Goal: Task Accomplishment & Management: Complete application form

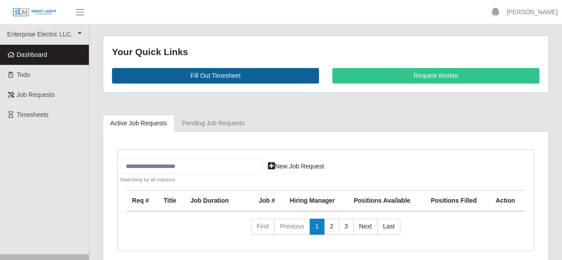
click at [221, 74] on link "Fill Out Timesheet" at bounding box center [215, 76] width 207 height 16
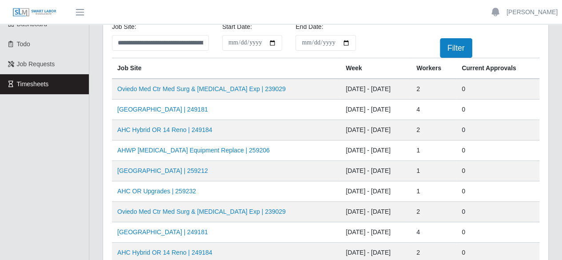
scroll to position [44, 0]
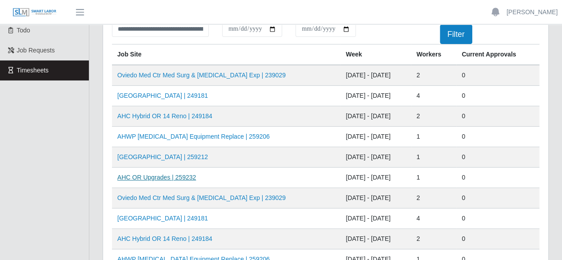
click at [168, 175] on link "AHC OR Upgrades | 259232" at bounding box center [156, 177] width 79 height 7
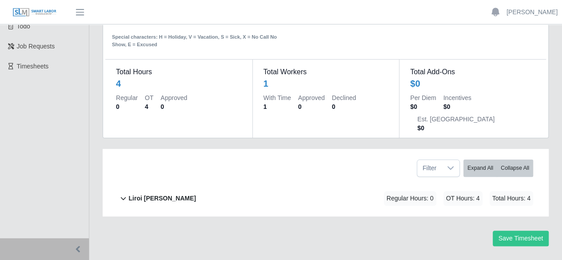
click at [146, 194] on b "Liroi [PERSON_NAME]" at bounding box center [162, 198] width 68 height 9
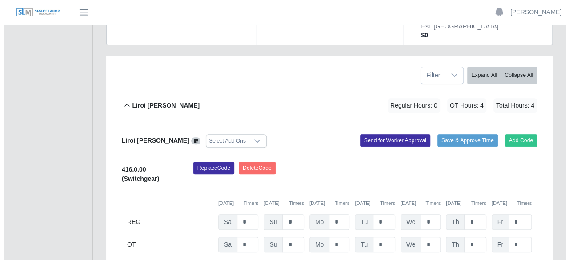
scroll to position [188, 0]
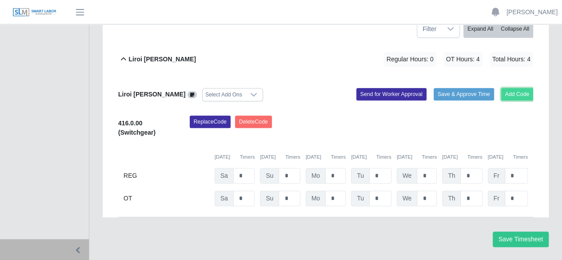
click at [514, 88] on button "Add Code" at bounding box center [518, 94] width 32 height 12
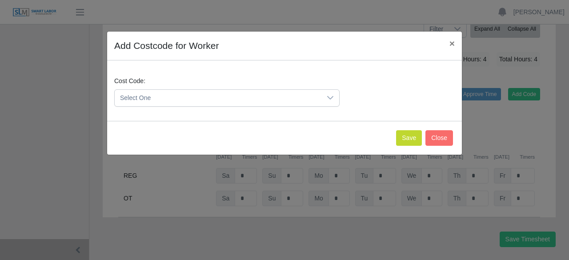
click at [330, 100] on icon at bounding box center [330, 97] width 7 height 7
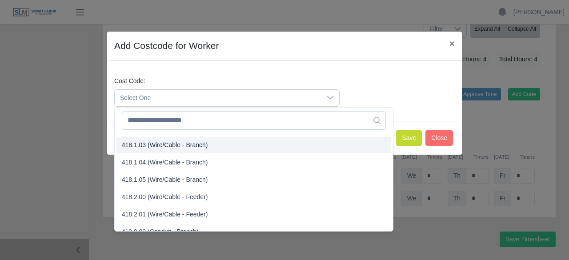
scroll to position [440, 0]
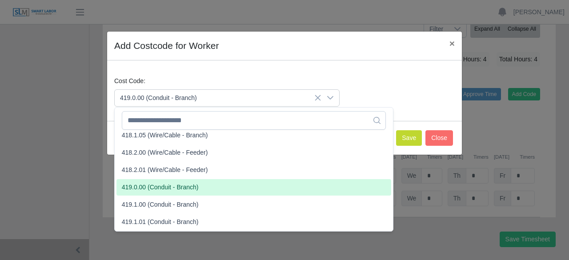
click at [171, 184] on span "419.0.00 (Conduit - Branch)" at bounding box center [160, 187] width 77 height 9
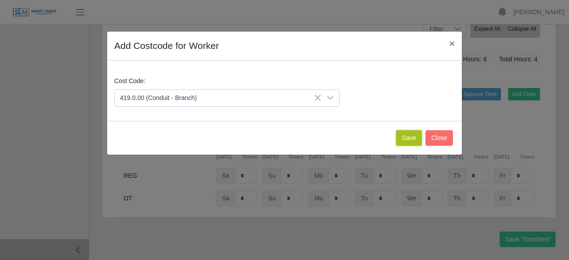
click at [406, 135] on button "Save" at bounding box center [409, 138] width 26 height 16
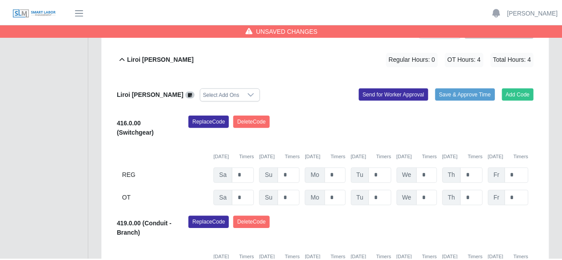
scroll to position [289, 0]
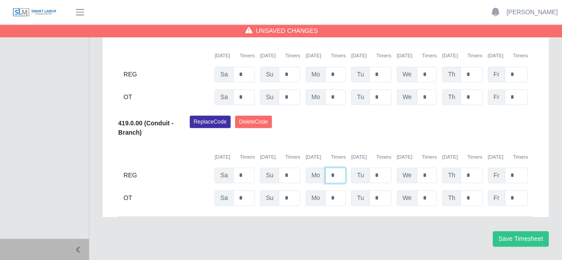
click at [341, 168] on input "*" at bounding box center [335, 176] width 20 height 16
type input "*"
click at [502, 231] on button "Save Timesheet" at bounding box center [521, 239] width 56 height 16
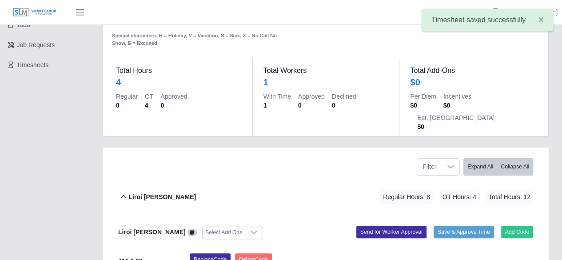
scroll to position [0, 0]
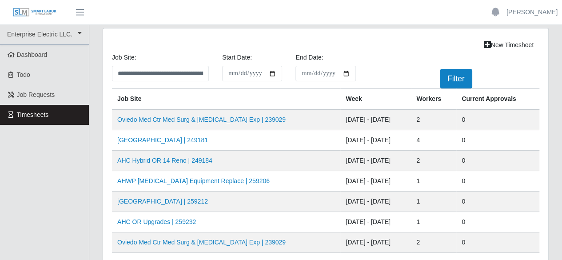
scroll to position [44, 0]
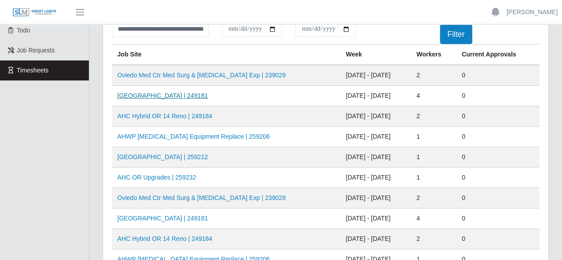
click at [148, 96] on link "[GEOGRAPHIC_DATA] | 249181" at bounding box center [162, 95] width 91 height 7
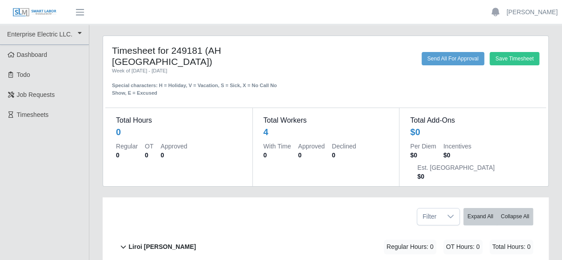
scroll to position [133, 0]
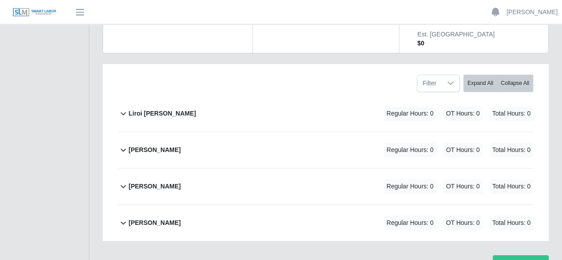
click at [151, 145] on b "[PERSON_NAME]" at bounding box center [154, 149] width 52 height 9
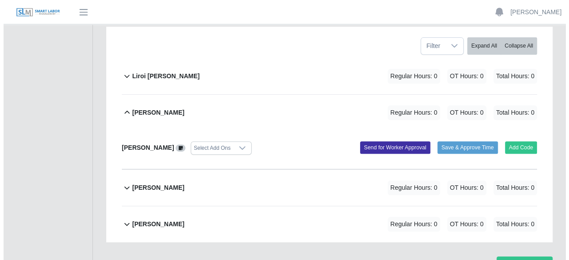
scroll to position [172, 0]
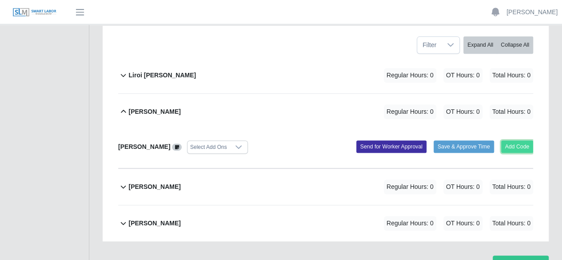
click at [514, 141] on button "Add Code" at bounding box center [518, 147] width 32 height 12
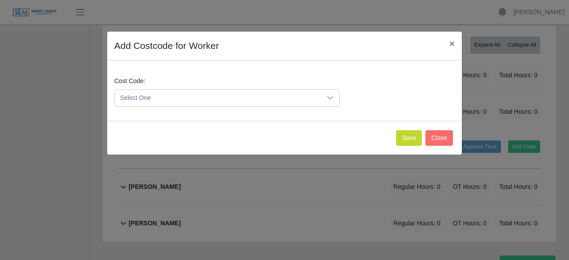
click at [326, 92] on div at bounding box center [330, 98] width 18 height 16
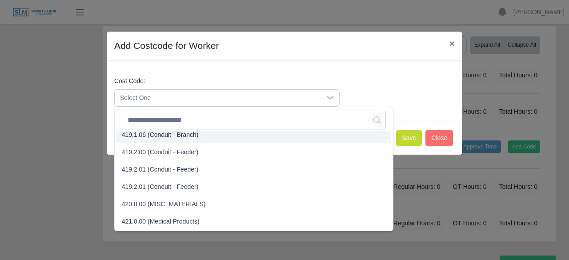
scroll to position [643, 0]
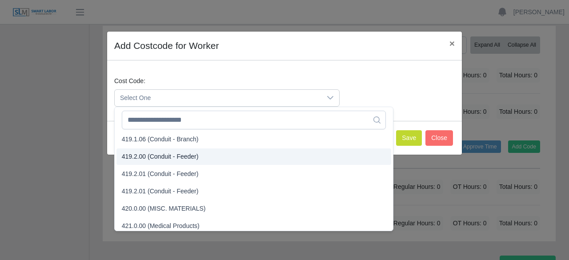
click at [142, 156] on span "419.2.00 (Conduit - Feeder)" at bounding box center [160, 156] width 77 height 9
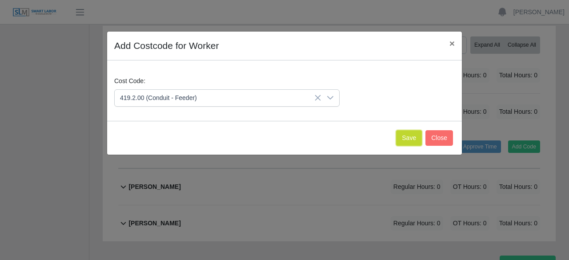
click at [409, 138] on button "Save" at bounding box center [409, 138] width 26 height 16
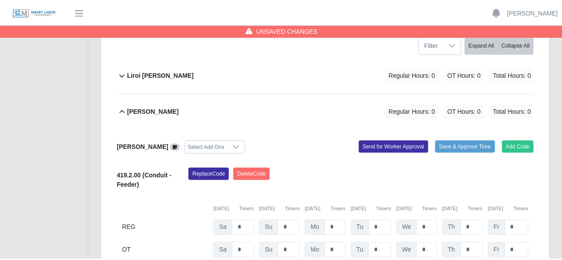
scroll to position [273, 0]
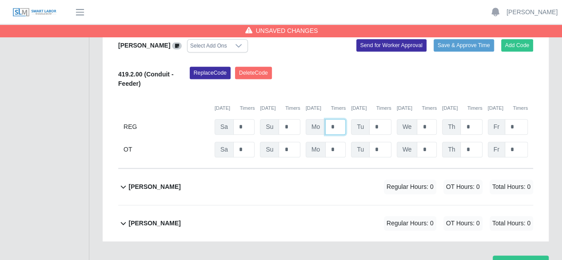
click at [337, 119] on input "*" at bounding box center [335, 127] width 20 height 16
type input "*"
click at [165, 182] on b "[PERSON_NAME]" at bounding box center [154, 186] width 52 height 9
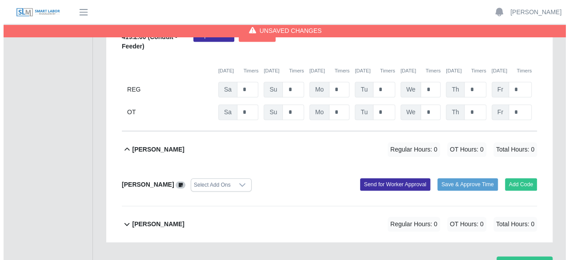
scroll to position [311, 0]
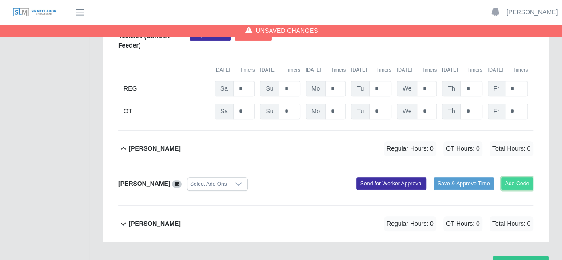
click at [516, 177] on button "Add Code" at bounding box center [518, 183] width 32 height 12
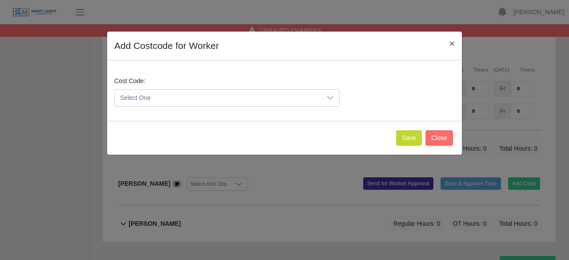
drag, startPoint x: 334, startPoint y: 96, endPoint x: 325, endPoint y: 102, distance: 10.4
click at [334, 96] on div at bounding box center [330, 98] width 18 height 16
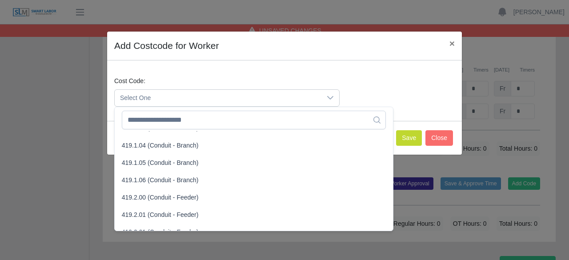
scroll to position [622, 0]
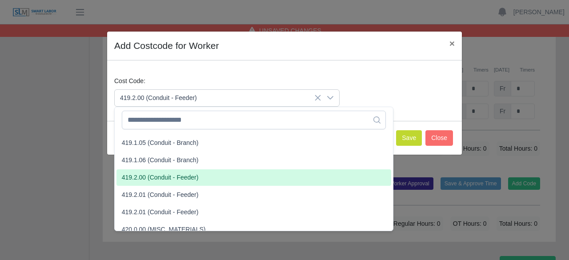
click at [161, 172] on li "419.2.00 (Conduit - Feeder)" at bounding box center [253, 177] width 275 height 16
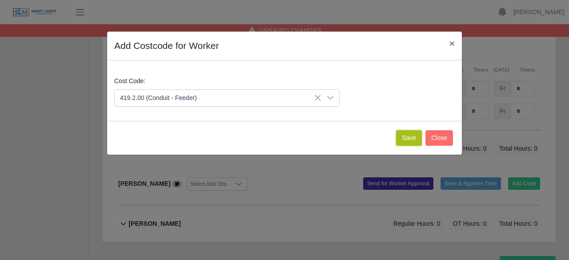
click at [406, 144] on button "Save" at bounding box center [409, 138] width 26 height 16
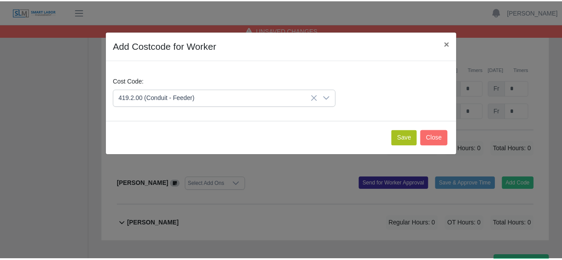
scroll to position [413, 0]
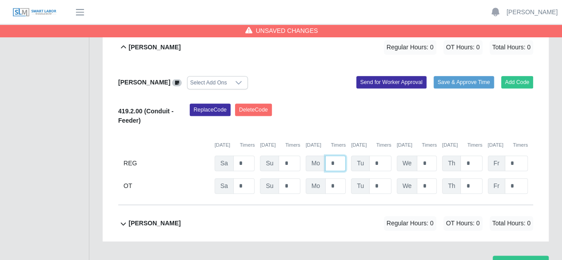
click at [337, 156] on input "*" at bounding box center [335, 164] width 20 height 16
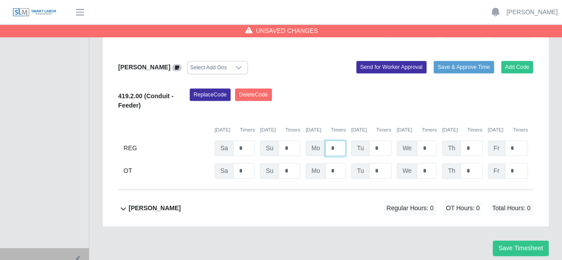
scroll to position [437, 0]
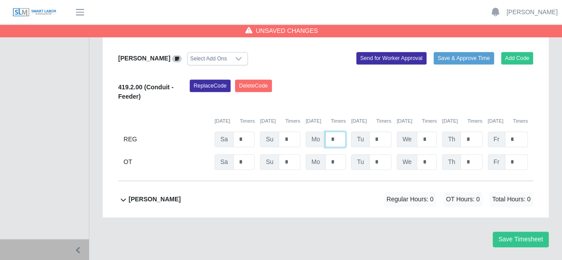
type input "*"
click at [139, 195] on b "[PERSON_NAME]" at bounding box center [154, 199] width 52 height 9
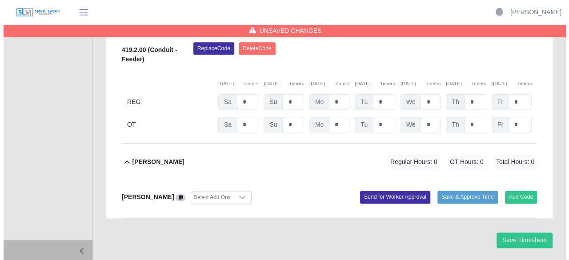
scroll to position [475, 0]
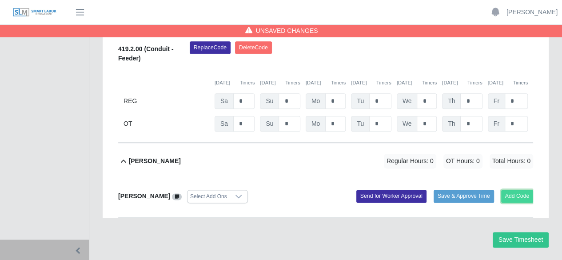
click at [513, 190] on button "Add Code" at bounding box center [518, 196] width 32 height 12
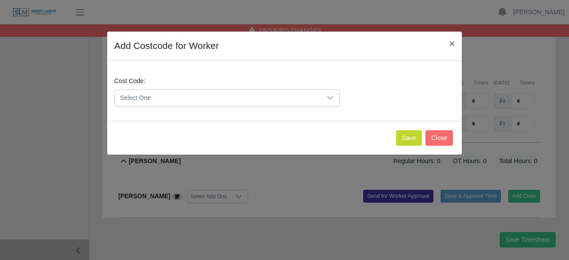
click at [329, 95] on icon at bounding box center [330, 97] width 7 height 7
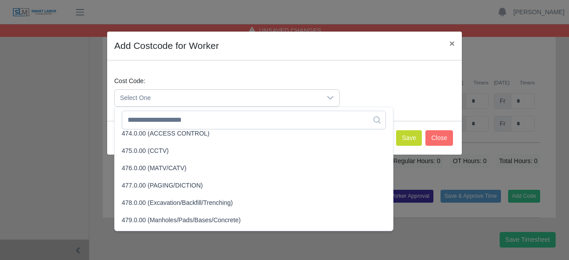
scroll to position [1909, 0]
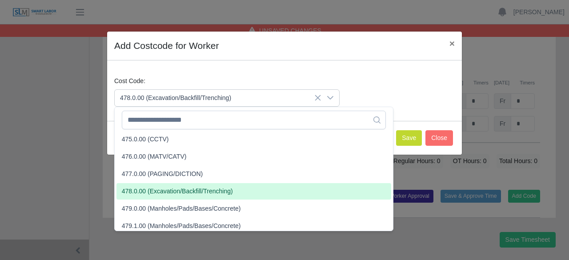
click at [201, 192] on span "478.0.00 (Excavation/Backfill/Trenching)" at bounding box center [177, 191] width 111 height 9
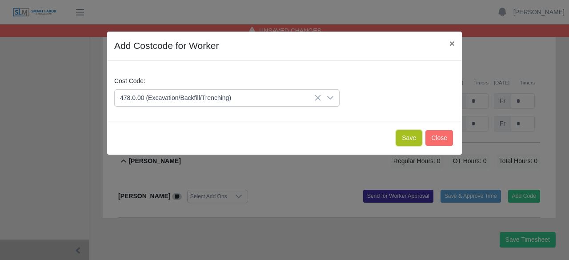
click at [411, 141] on button "Save" at bounding box center [409, 138] width 26 height 16
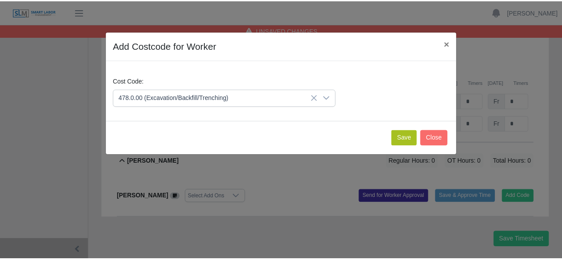
scroll to position [585, 0]
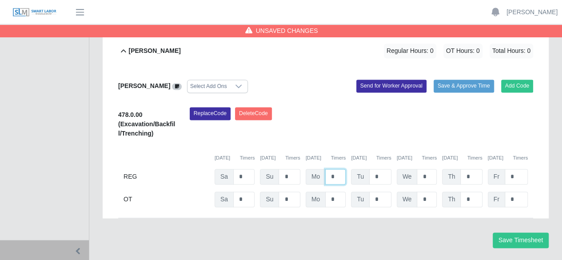
click at [337, 169] on input "*" at bounding box center [335, 177] width 20 height 16
type input "*"
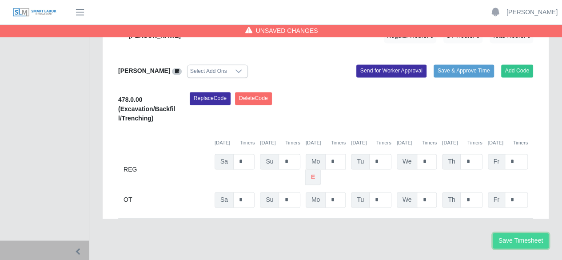
click at [538, 233] on button "Save Timesheet" at bounding box center [521, 241] width 56 height 16
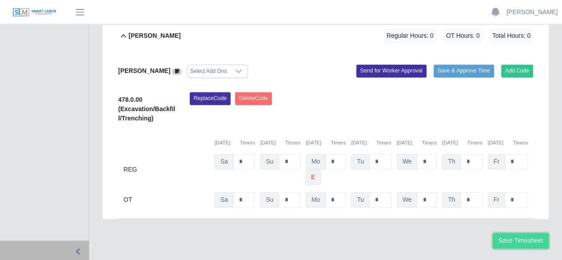
click at [506, 233] on button "Save Timesheet" at bounding box center [521, 241] width 56 height 16
